Goal: Information Seeking & Learning: Learn about a topic

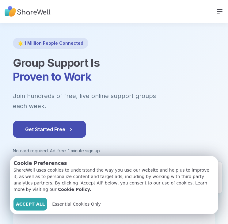
click at [77, 204] on span "Essential Cookies Only" at bounding box center [76, 204] width 49 height 6
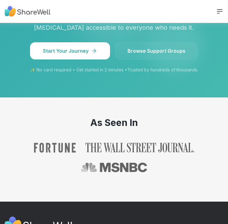
scroll to position [916, 0]
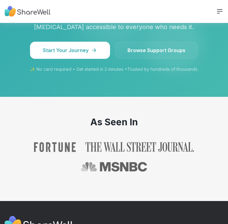
click at [153, 50] on link "Browse Support Groups" at bounding box center [156, 50] width 83 height 17
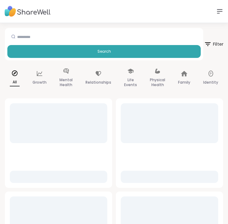
click at [214, 43] on span "Filter" at bounding box center [214, 43] width 20 height 15
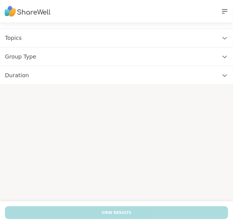
click at [192, 55] on div "Group Type" at bounding box center [116, 57] width 233 height 19
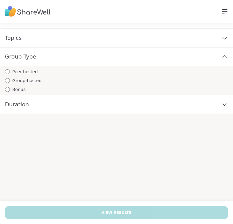
click at [191, 41] on div "Topics" at bounding box center [116, 38] width 233 height 19
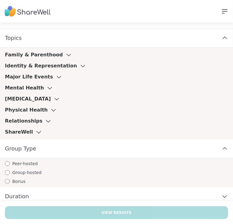
click at [191, 41] on div "Topics" at bounding box center [116, 38] width 233 height 19
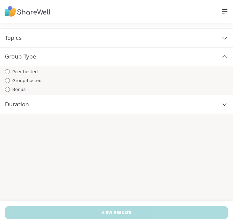
click at [194, 60] on div "Group Type" at bounding box center [116, 57] width 233 height 19
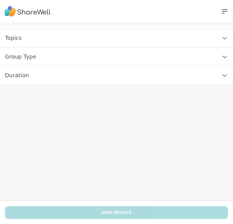
click at [225, 11] on div "Support How It Works Sign Up Log In" at bounding box center [116, 11] width 233 height 23
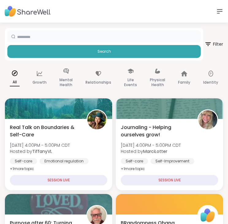
click at [136, 36] on input "text" at bounding box center [104, 36] width 194 height 12
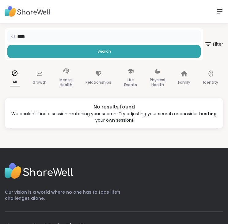
click at [136, 36] on input "****" at bounding box center [104, 36] width 194 height 12
type input "*"
click at [146, 37] on input "**********" at bounding box center [104, 36] width 194 height 12
drag, startPoint x: 190, startPoint y: 40, endPoint x: 32, endPoint y: 33, distance: 158.1
click at [32, 33] on input "**********" at bounding box center [104, 36] width 194 height 12
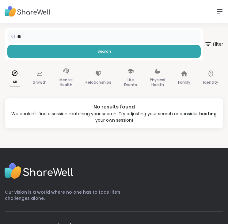
type input "*"
